Goal: Transaction & Acquisition: Purchase product/service

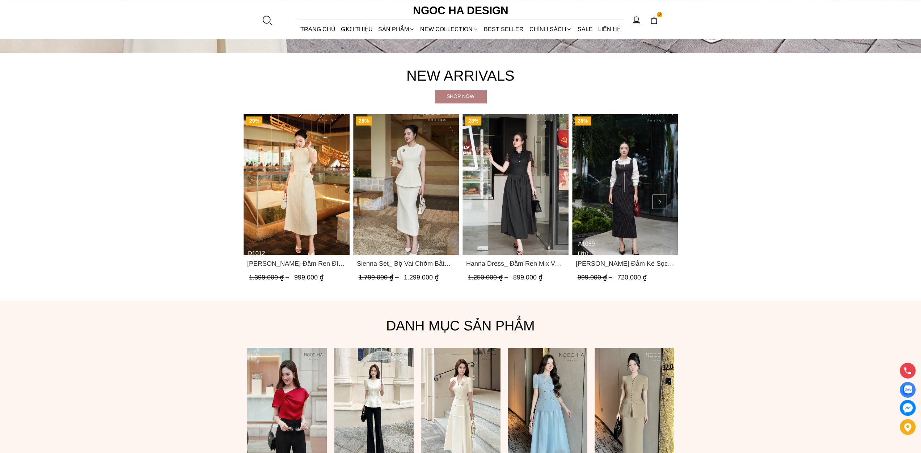
scroll to position [470, 0]
click at [516, 264] on span "Hanna Dress_ Đầm Ren Mix Vải Thô Màu Đen D1011" at bounding box center [515, 263] width 99 height 10
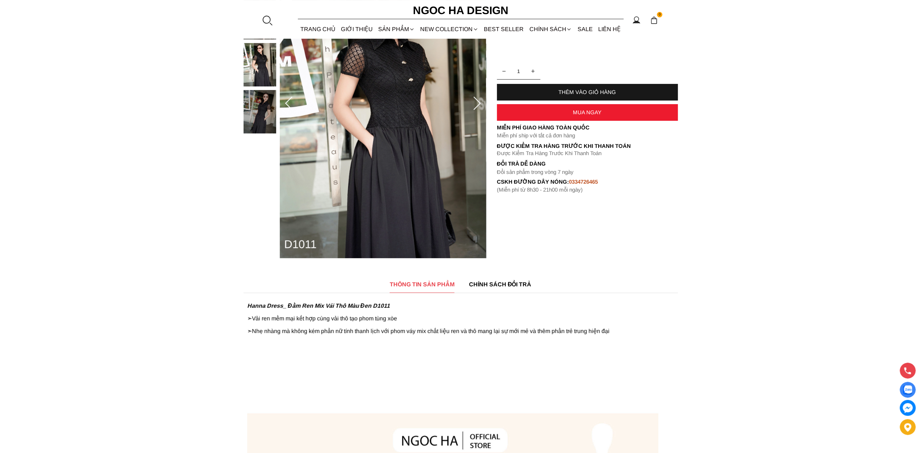
scroll to position [145, 0]
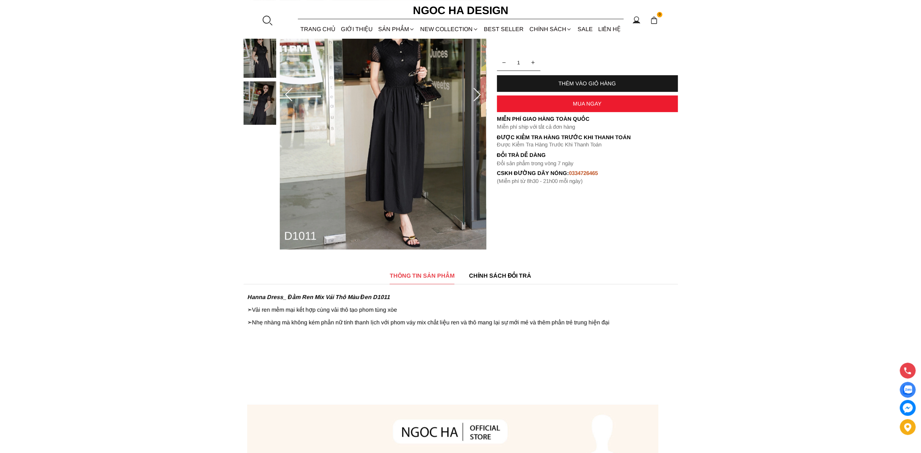
click at [434, 275] on span "THÔNG TIN SẢN PHẨM" at bounding box center [422, 275] width 65 height 9
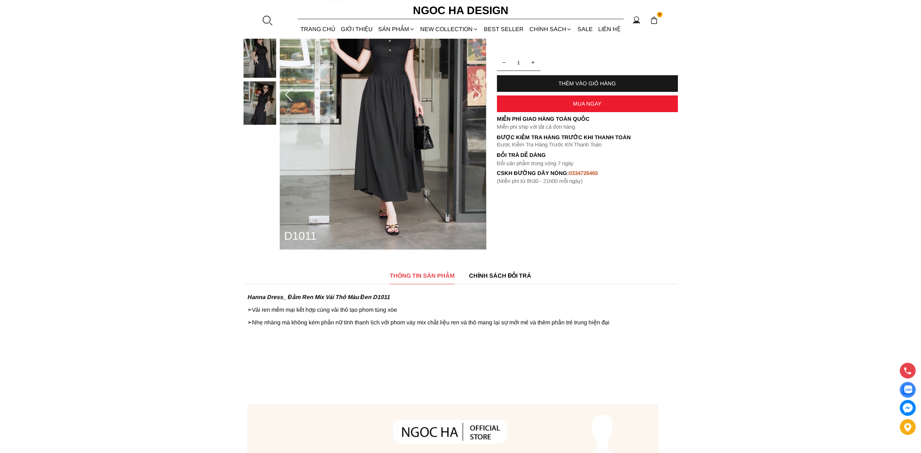
click at [424, 275] on span "THÔNG TIN SẢN PHẨM" at bounding box center [422, 275] width 65 height 9
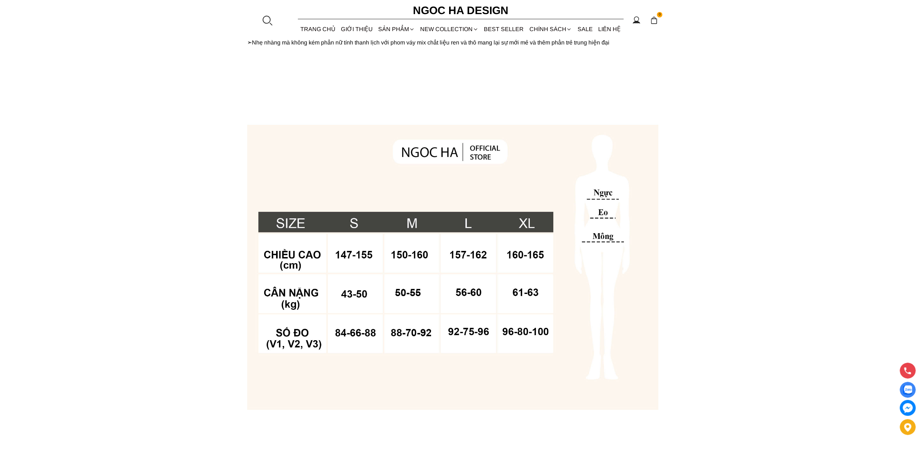
scroll to position [434, 0]
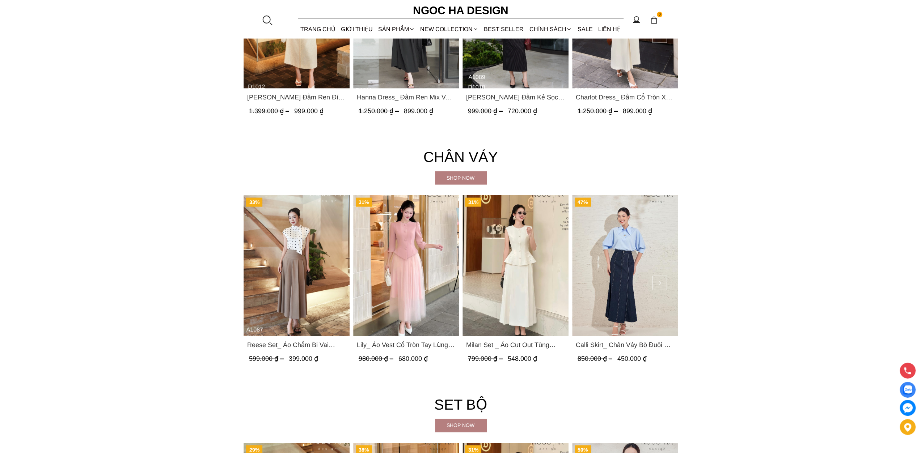
scroll to position [1592, 0]
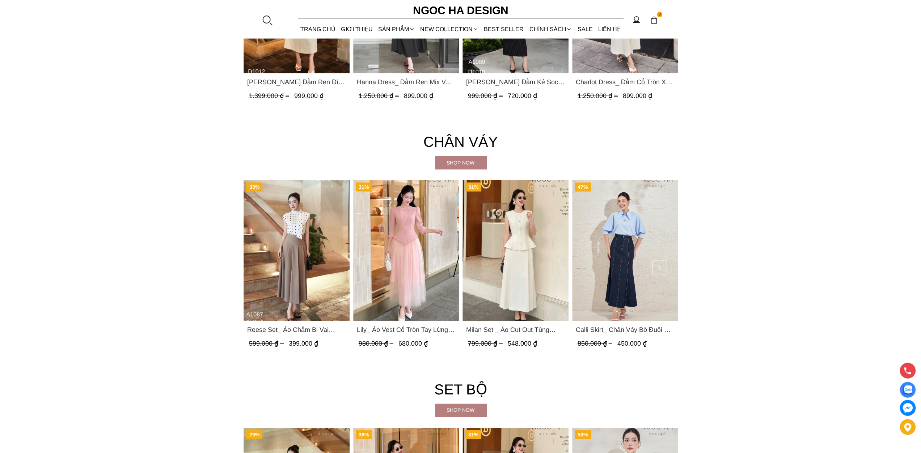
click at [462, 166] on div "Shop now" at bounding box center [460, 163] width 51 height 8
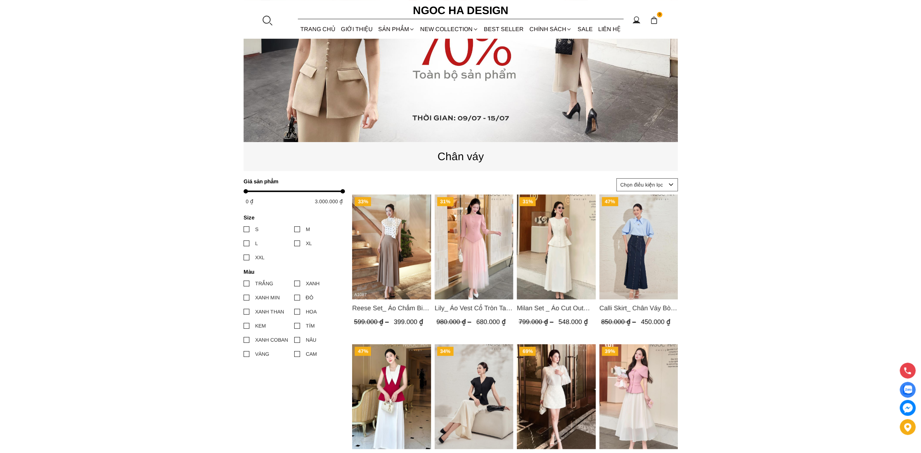
scroll to position [217, 0]
